Goal: Navigation & Orientation: Find specific page/section

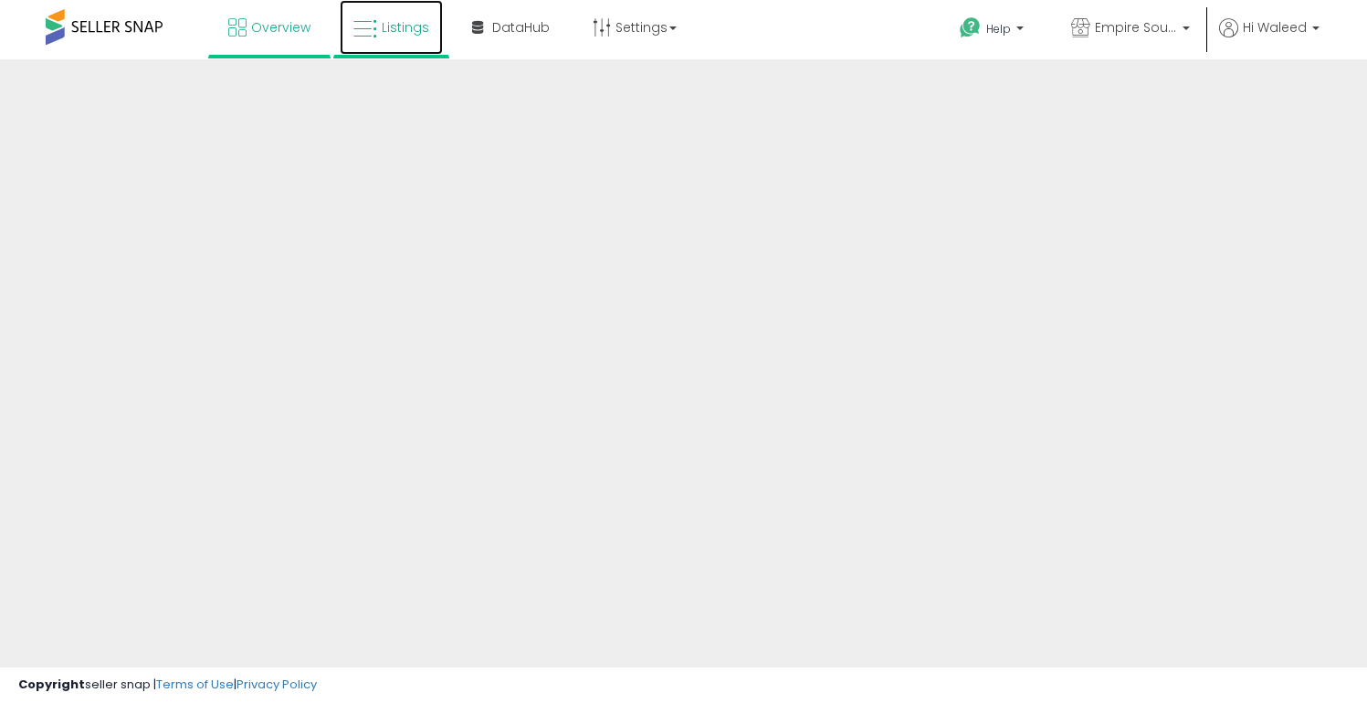
click at [363, 3] on link "Listings" at bounding box center [391, 27] width 103 height 55
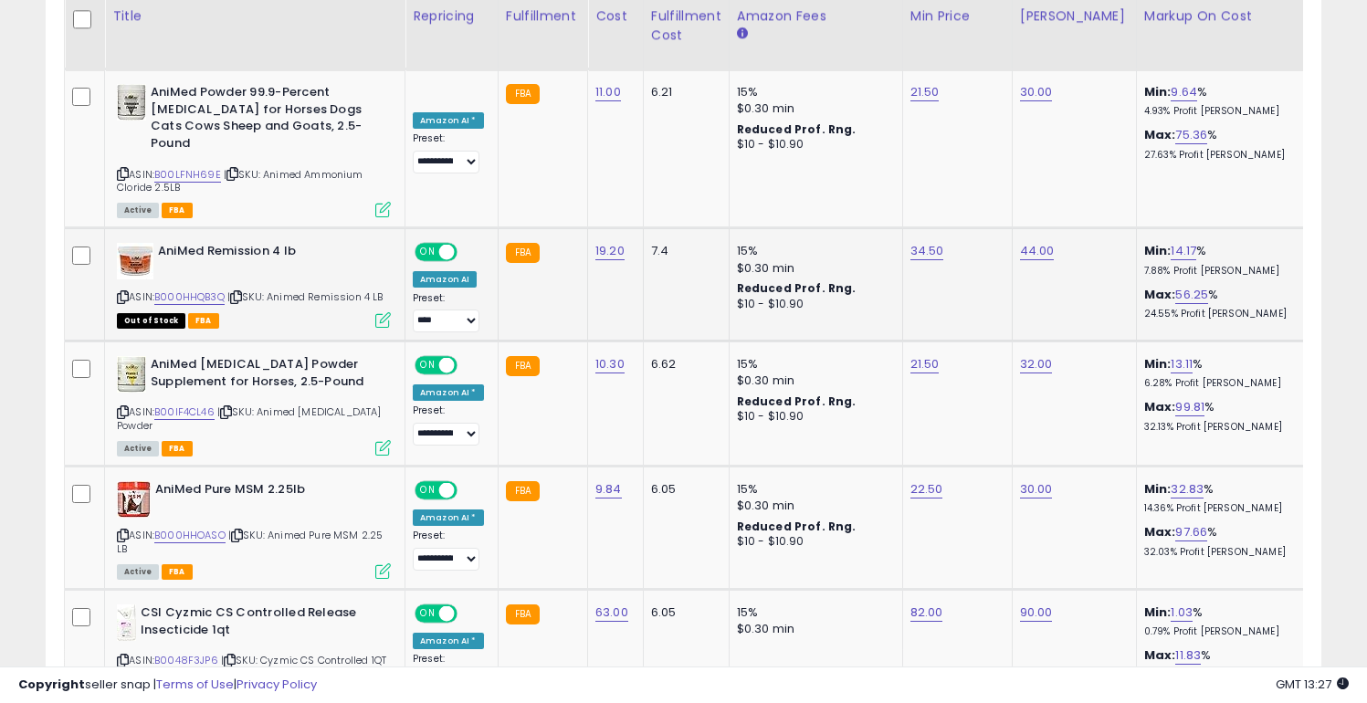
scroll to position [1609, 0]
